Goal: Information Seeking & Learning: Understand process/instructions

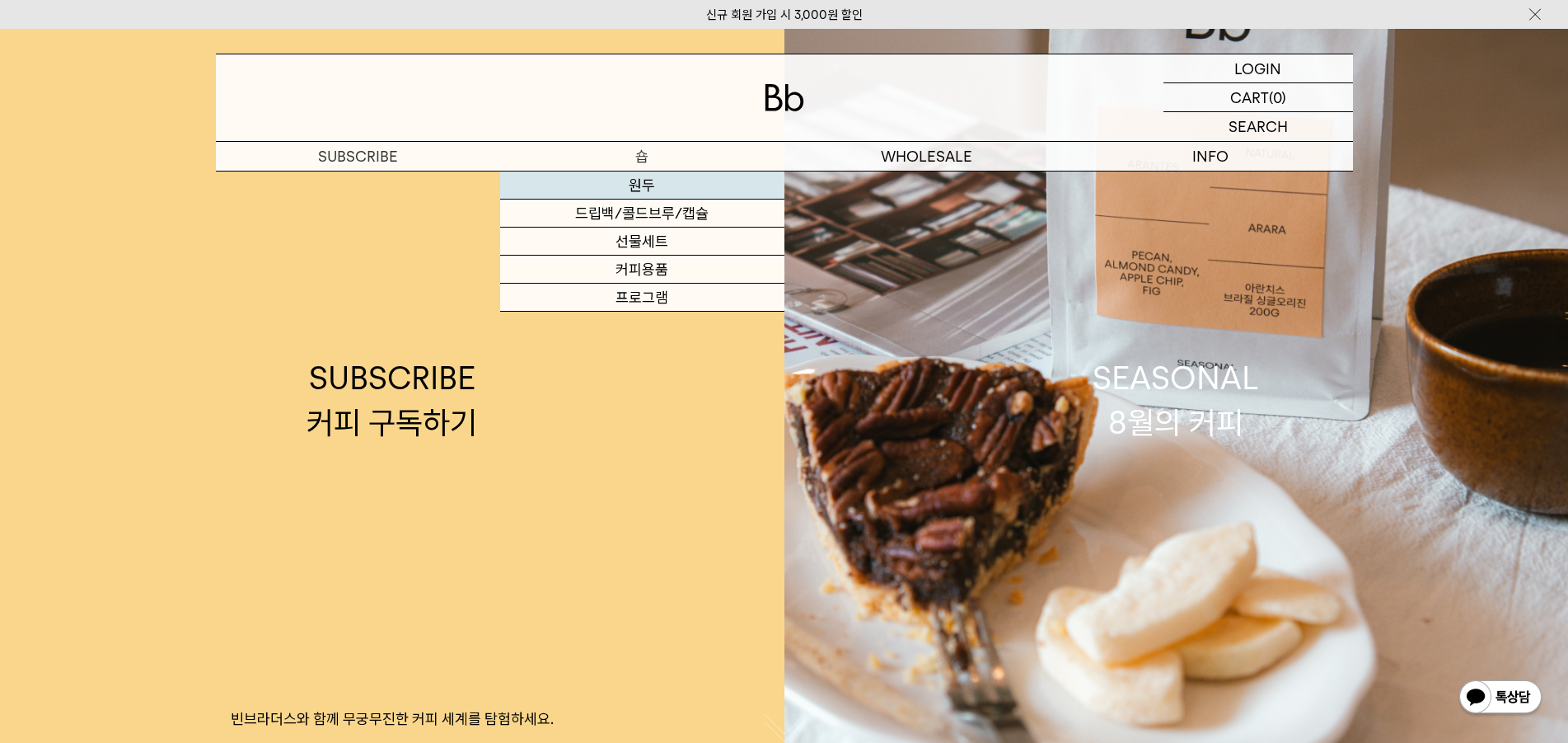
click at [642, 190] on link "원두" at bounding box center [642, 185] width 285 height 28
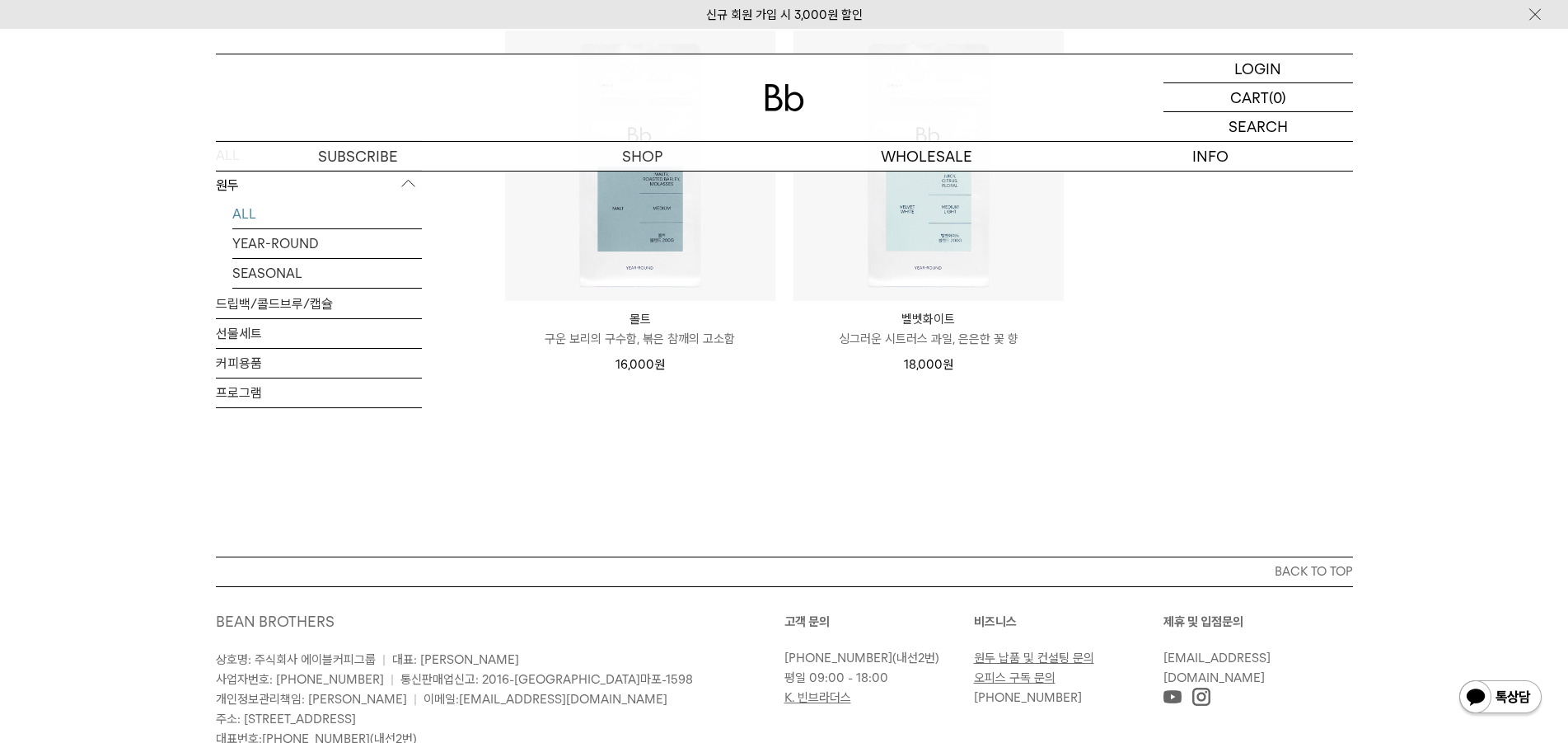
scroll to position [1204, 0]
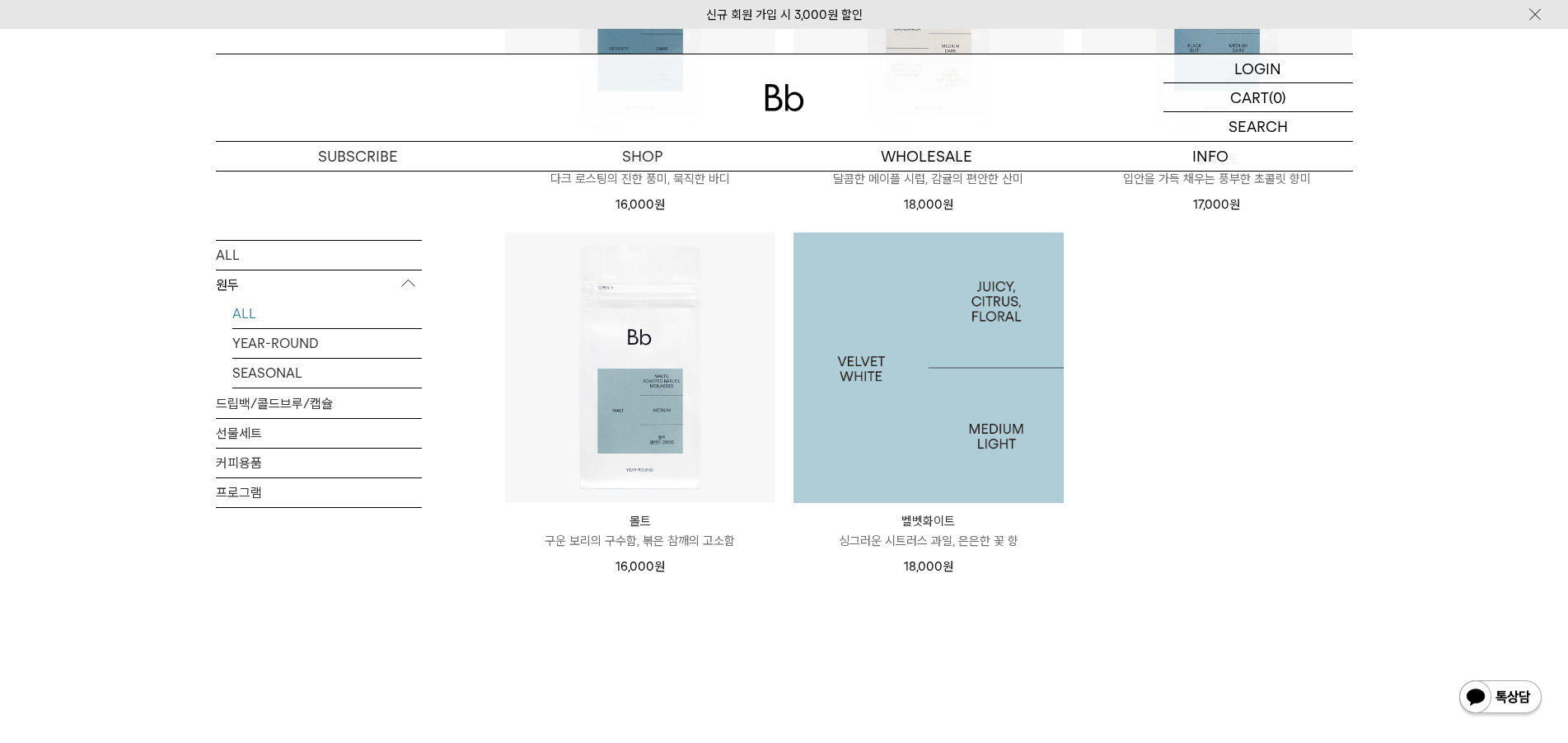
click at [926, 423] on img at bounding box center [929, 367] width 270 height 270
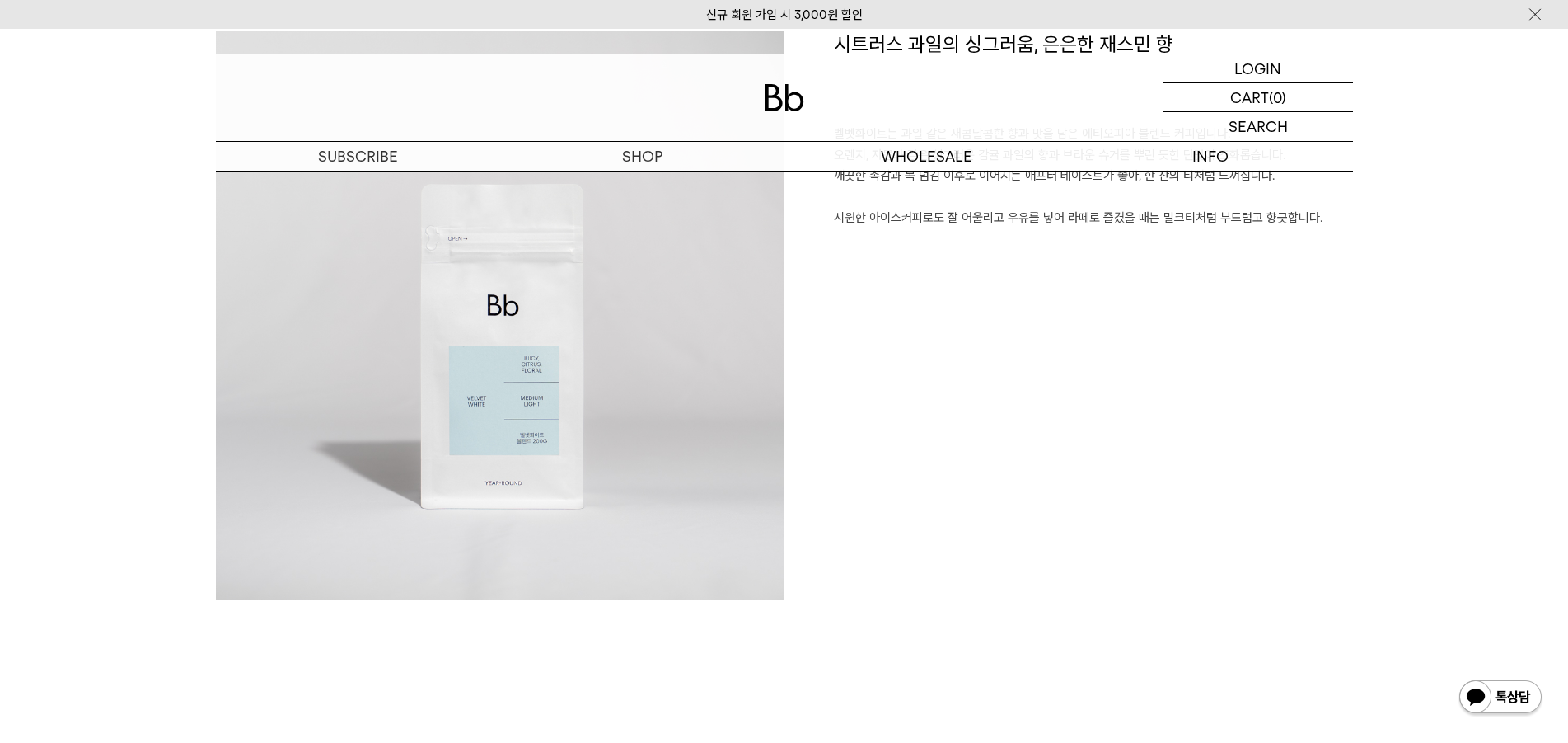
scroll to position [1813, 0]
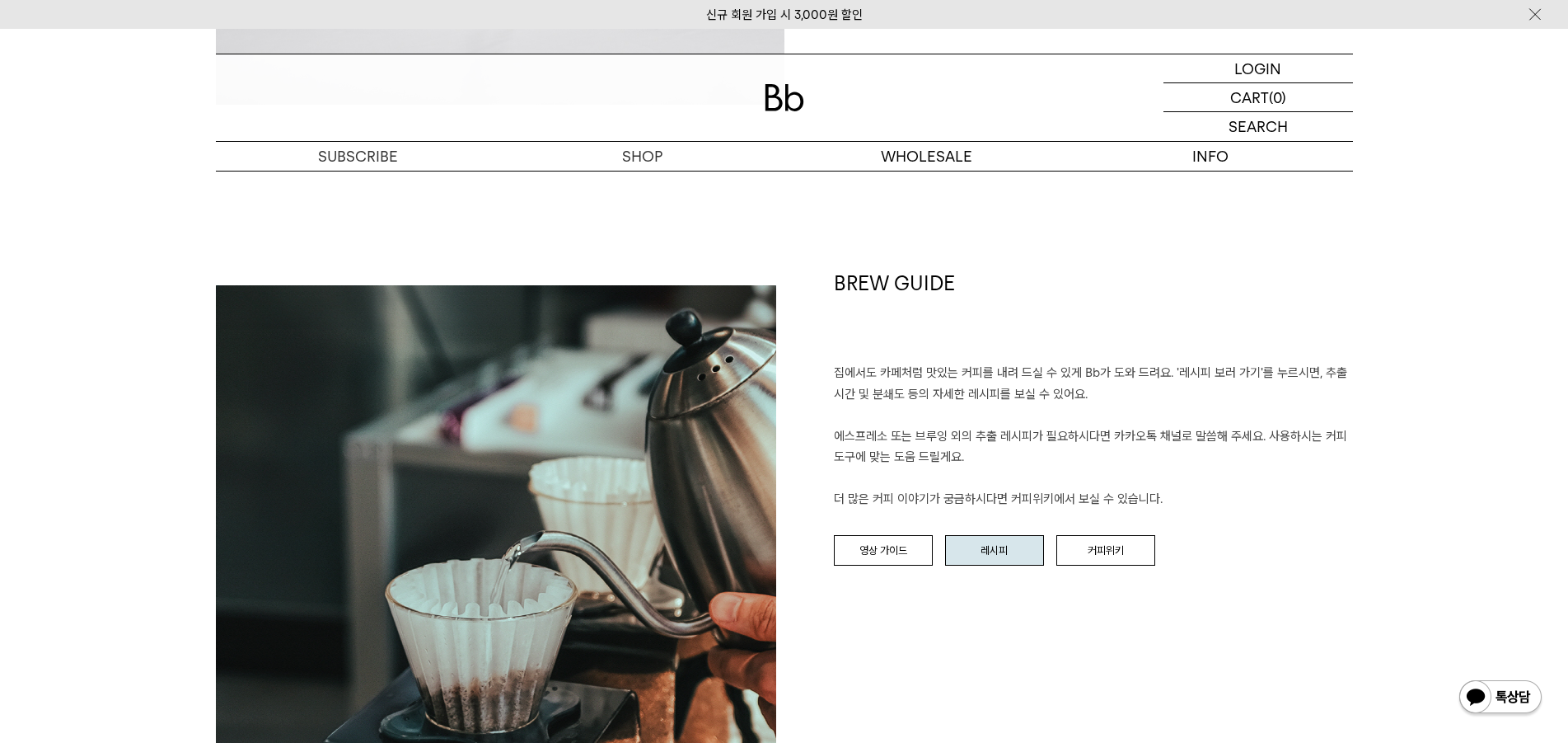
click at [979, 546] on link "레시피" at bounding box center [994, 550] width 99 height 31
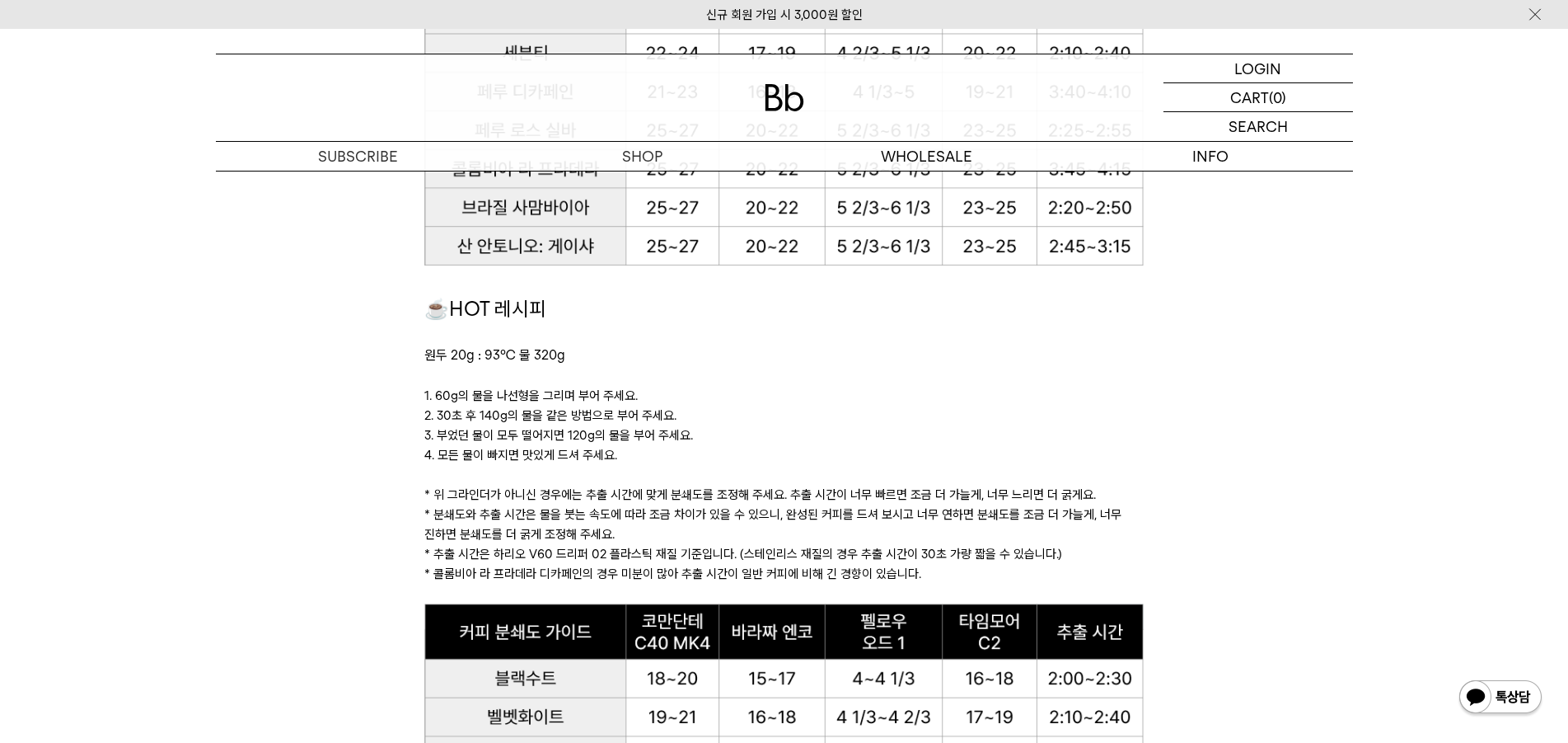
scroll to position [1483, 0]
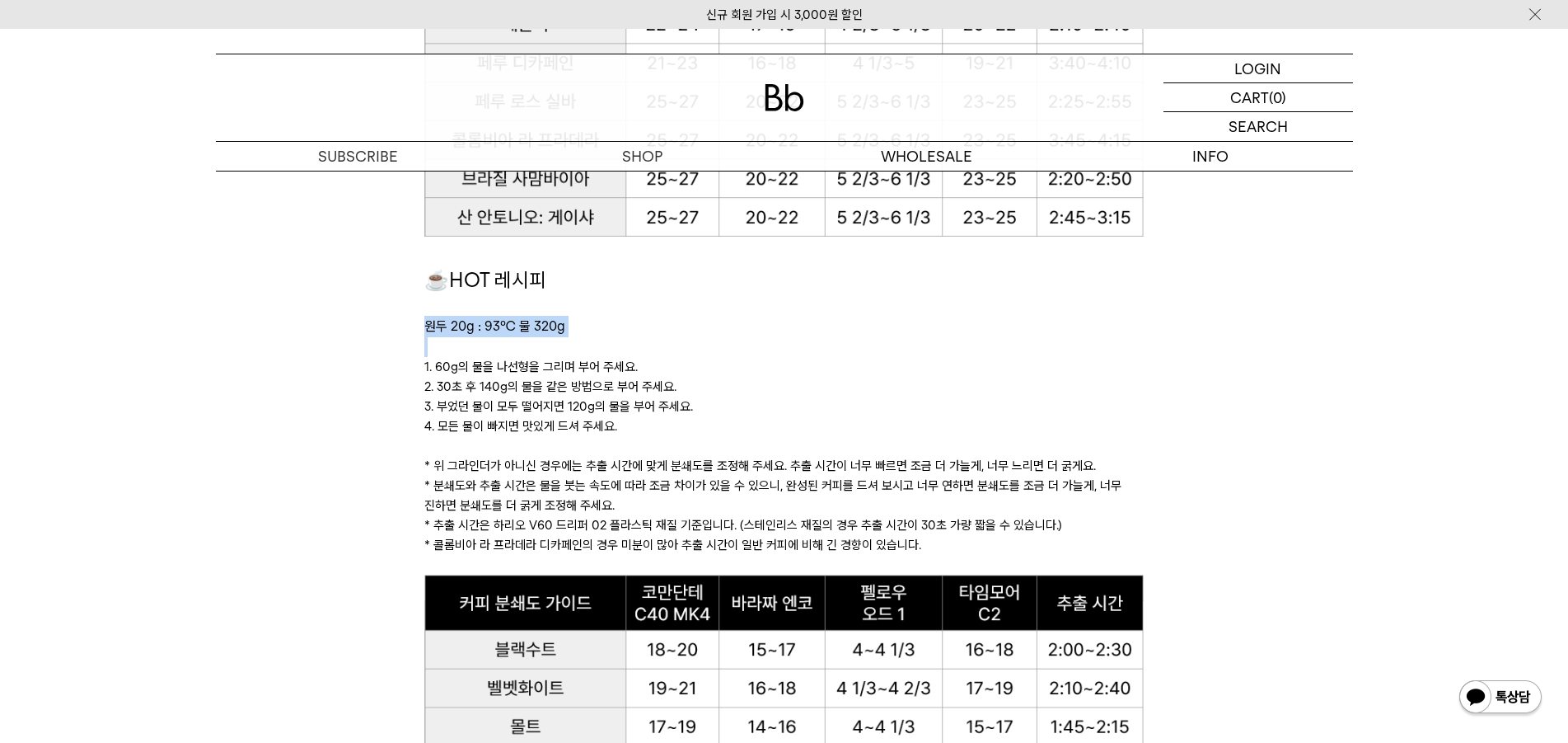
drag, startPoint x: 421, startPoint y: 327, endPoint x: 604, endPoint y: 343, distance: 183.7
click at [609, 342] on p at bounding box center [784, 347] width 719 height 20
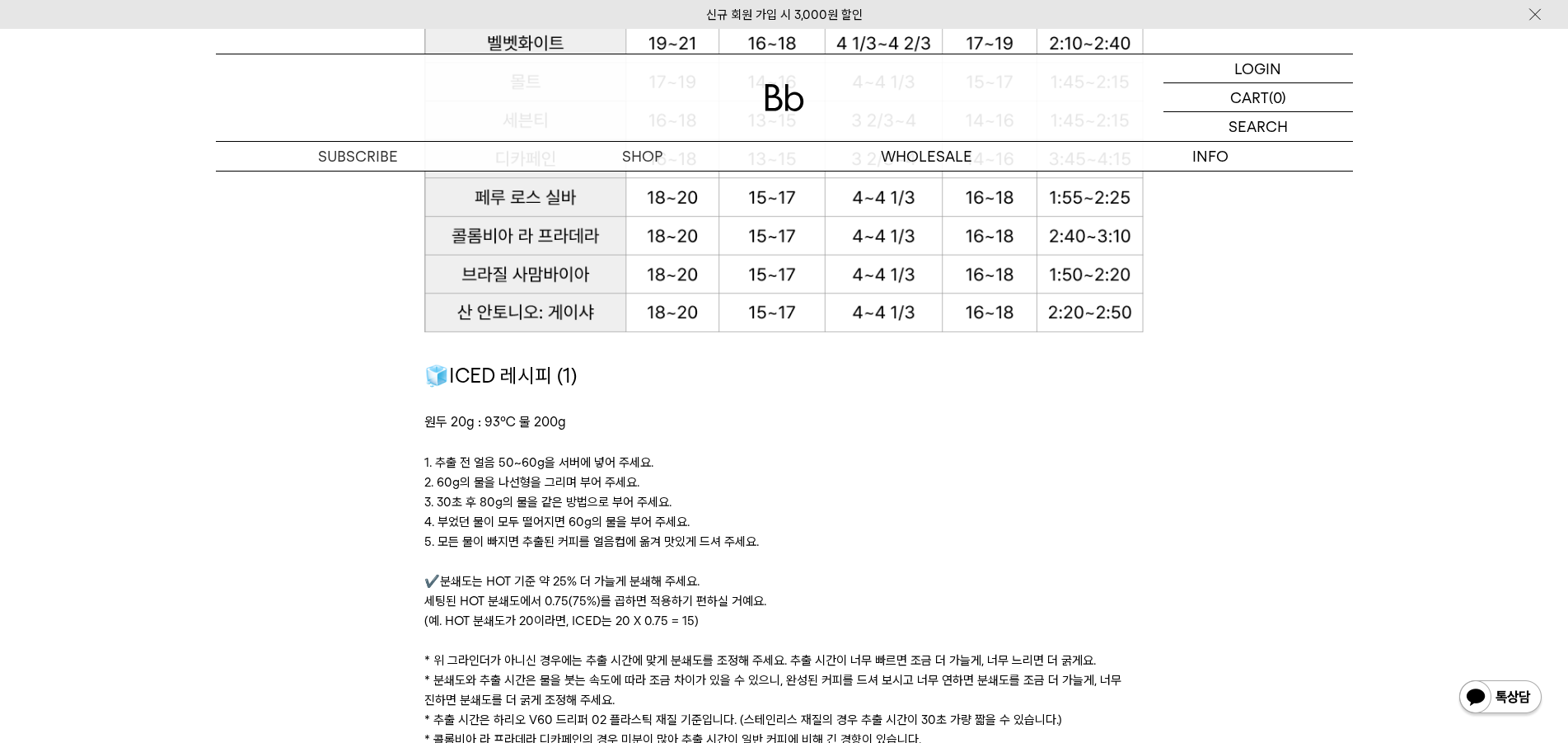
scroll to position [1978, 0]
